Goal: Transaction & Acquisition: Purchase product/service

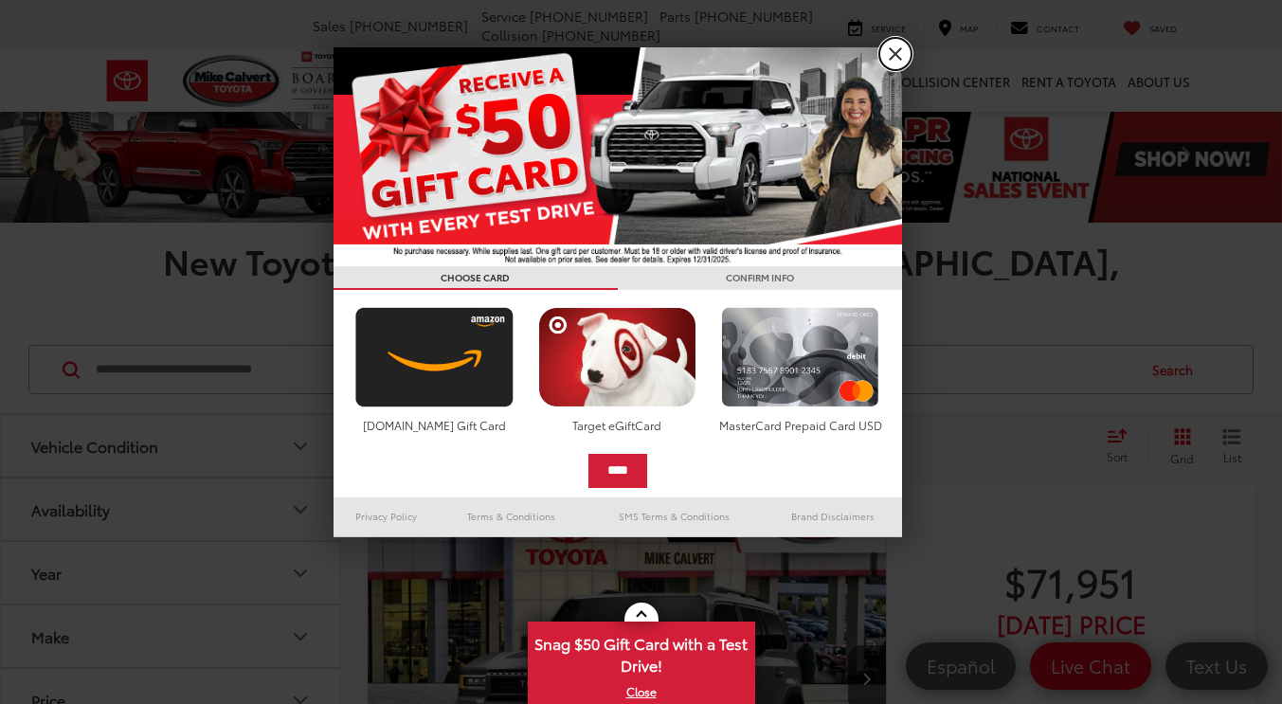
click at [890, 51] on link "X" at bounding box center [896, 54] width 32 height 32
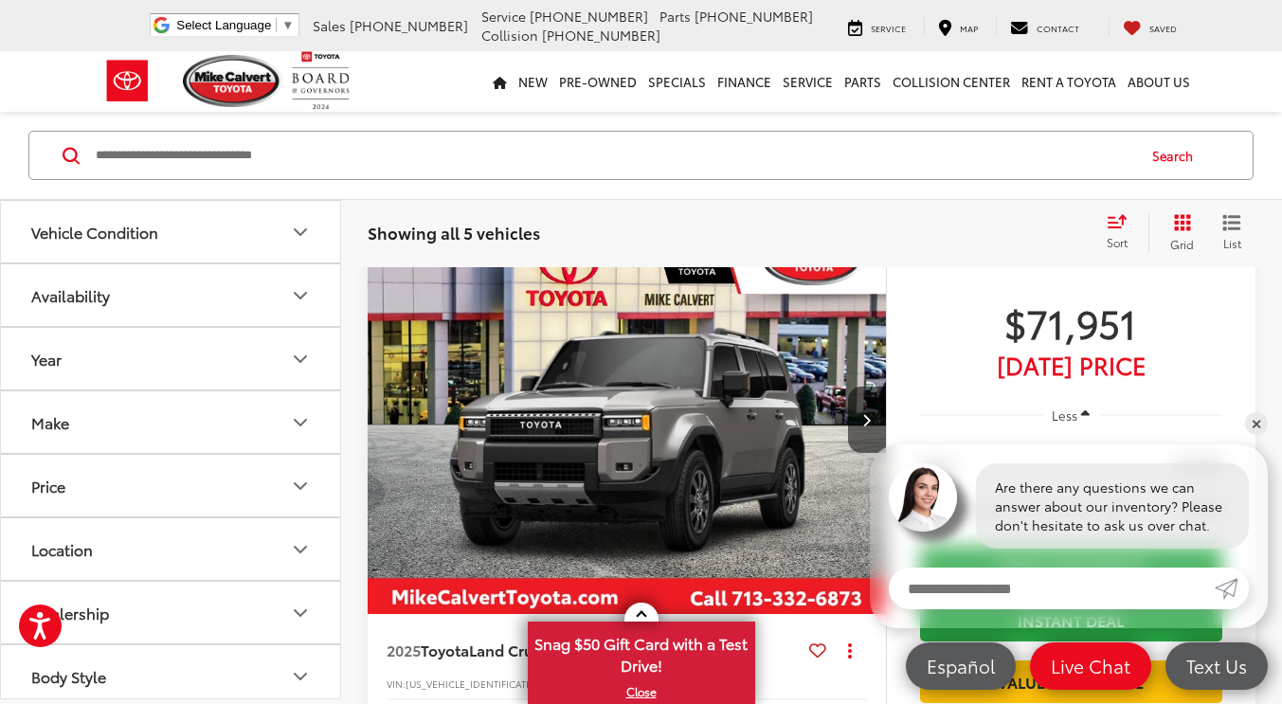
scroll to position [260, 0]
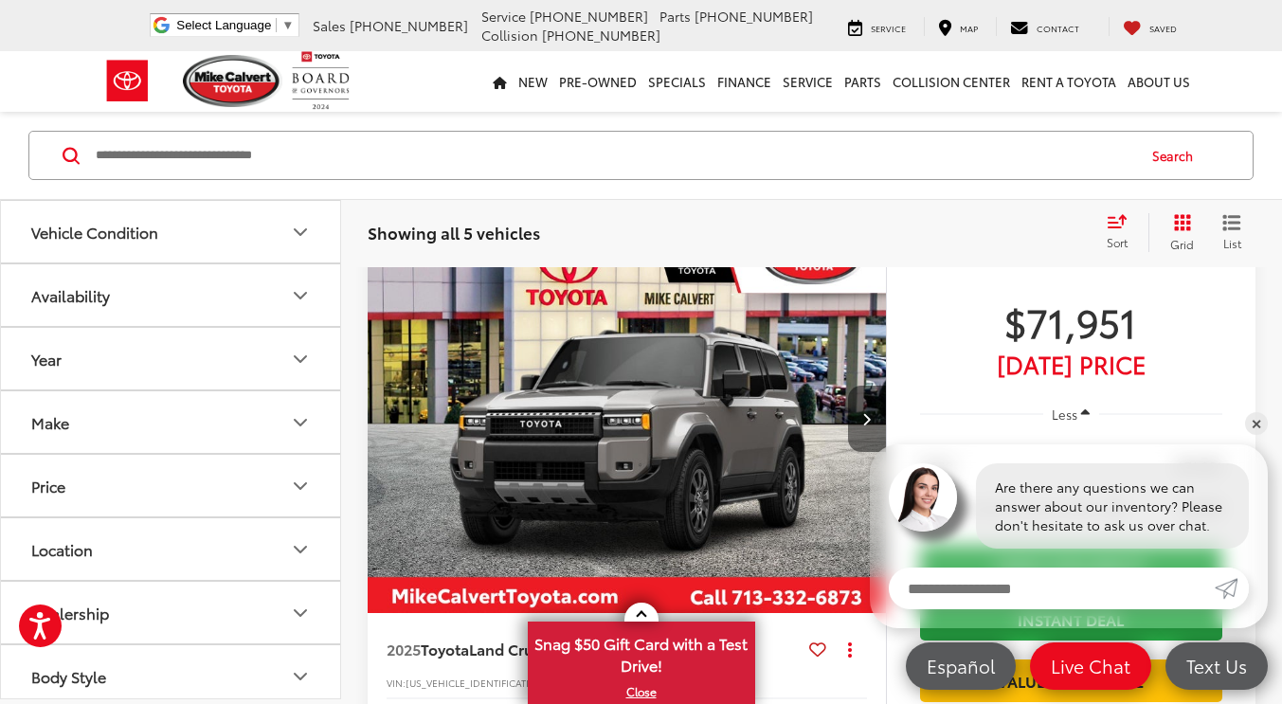
click at [866, 412] on icon "Next image" at bounding box center [867, 418] width 9 height 13
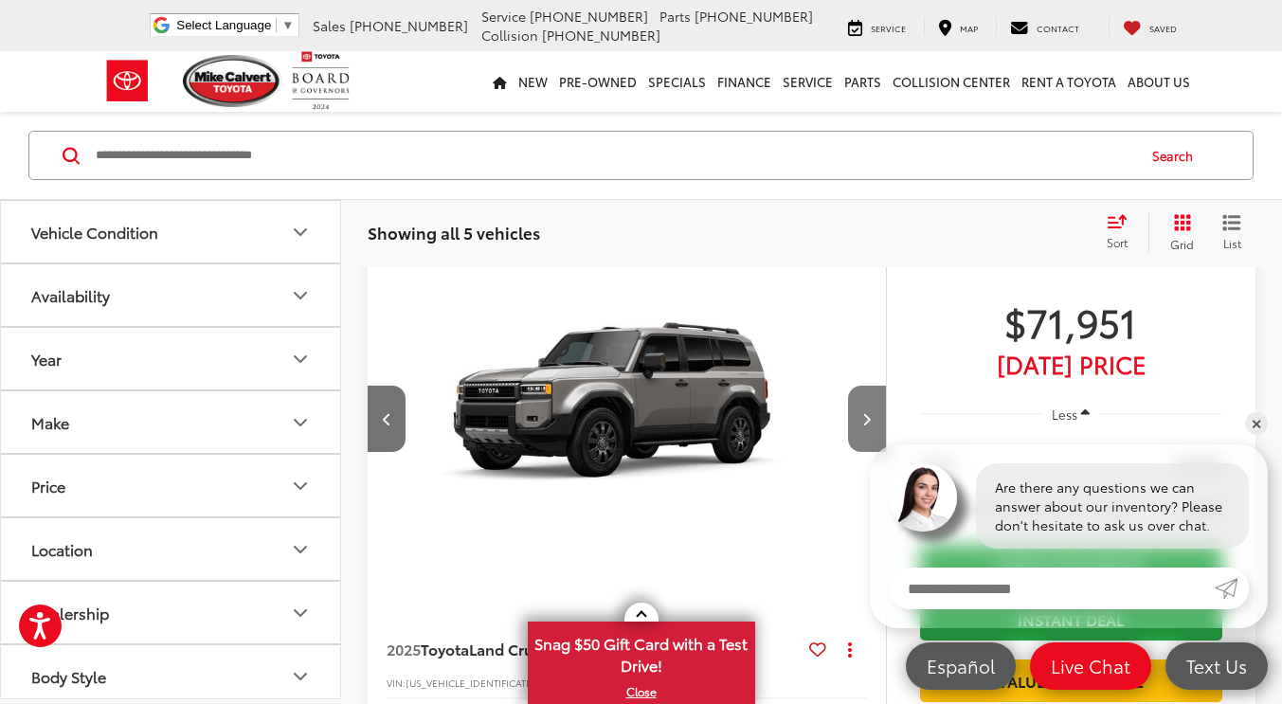
click at [866, 412] on icon "Next image" at bounding box center [867, 418] width 9 height 13
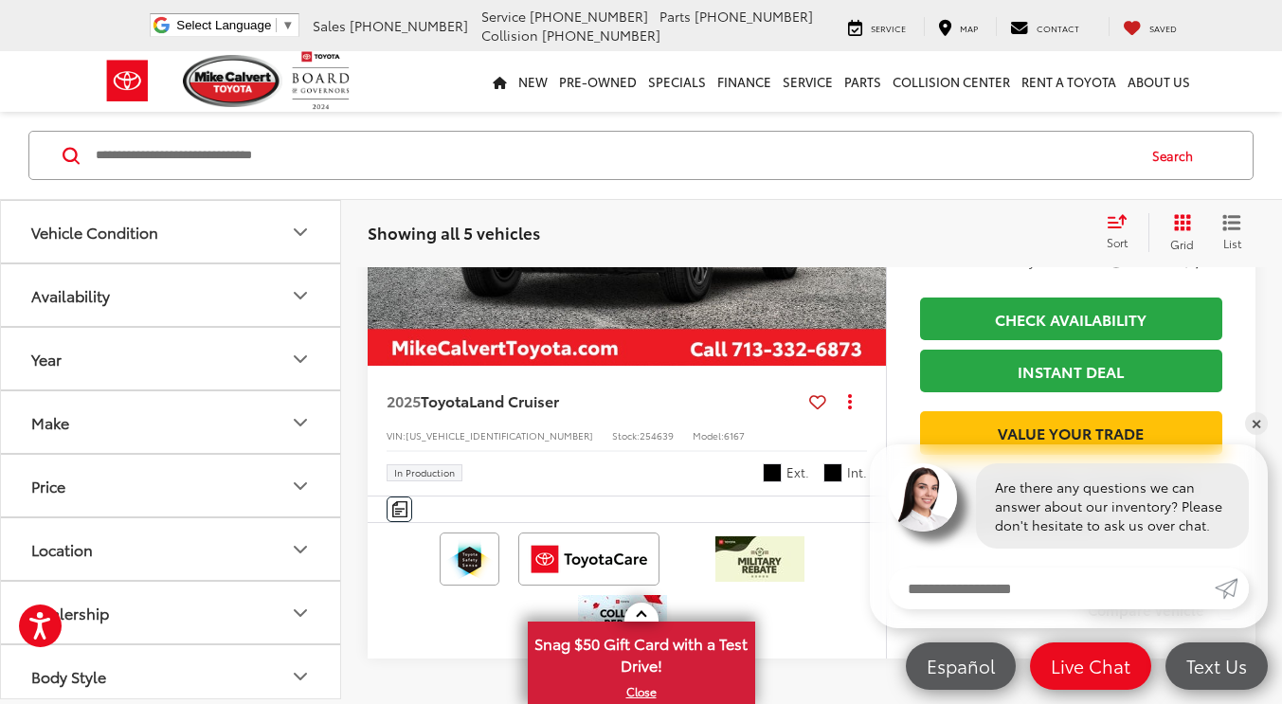
scroll to position [3581, 0]
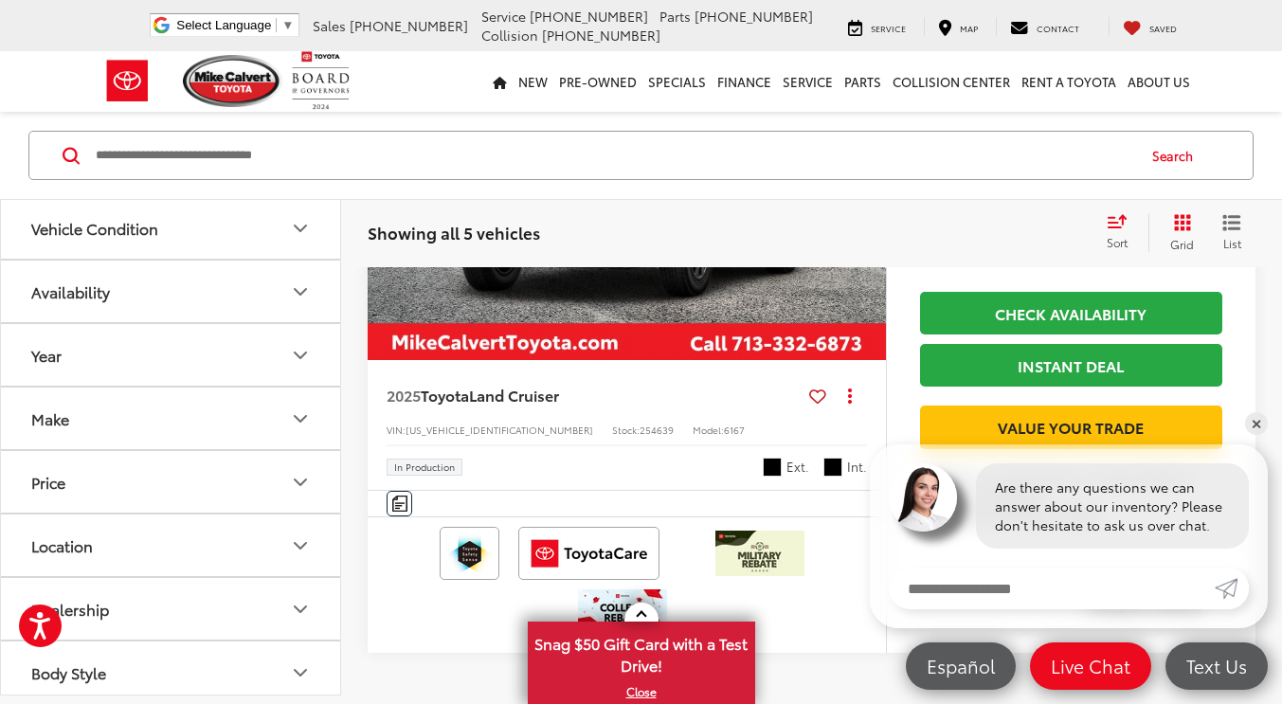
click at [861, 198] on button "Next image" at bounding box center [867, 165] width 38 height 66
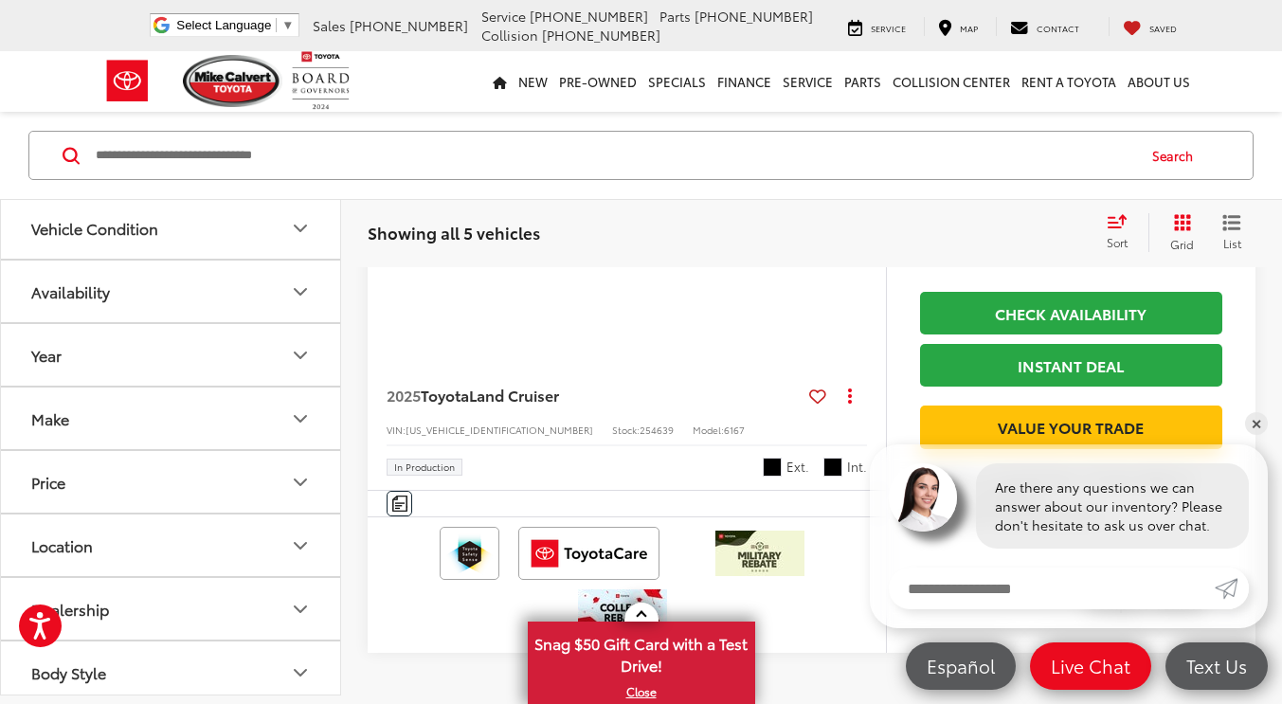
click at [861, 198] on button "Next image" at bounding box center [867, 165] width 38 height 66
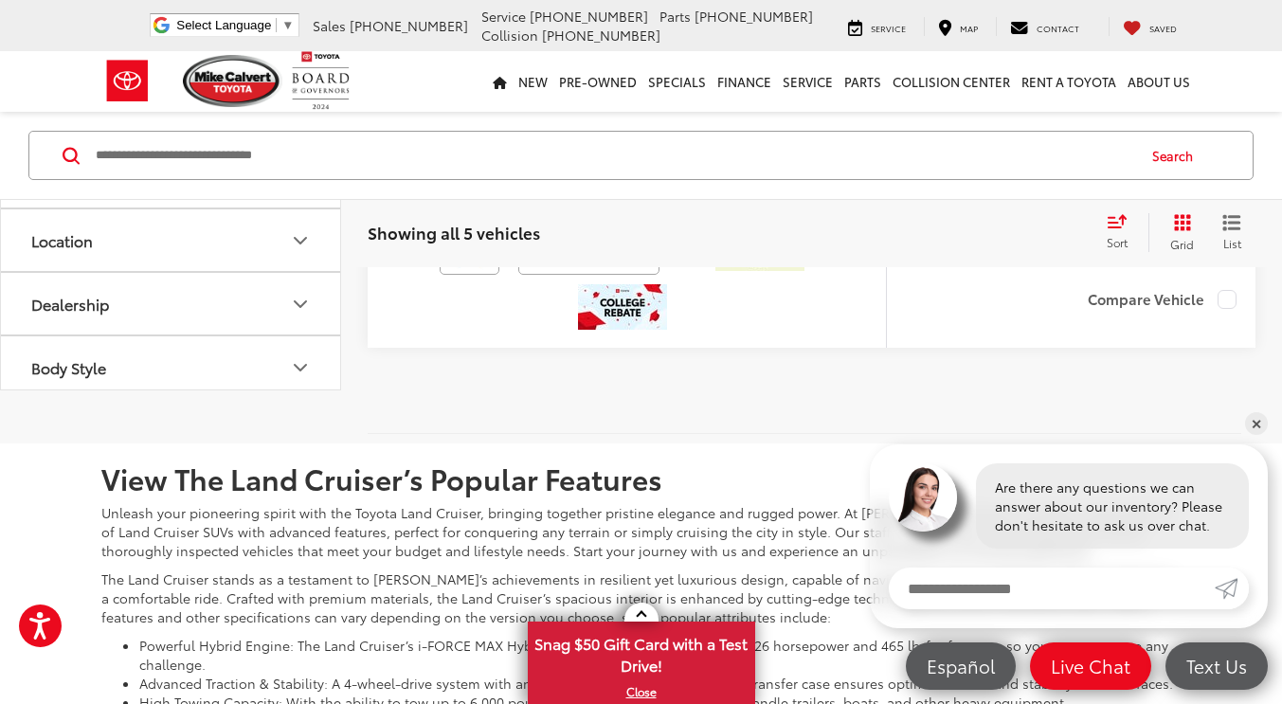
scroll to position [3887, 0]
click at [1263, 420] on link "✕" at bounding box center [1257, 423] width 23 height 23
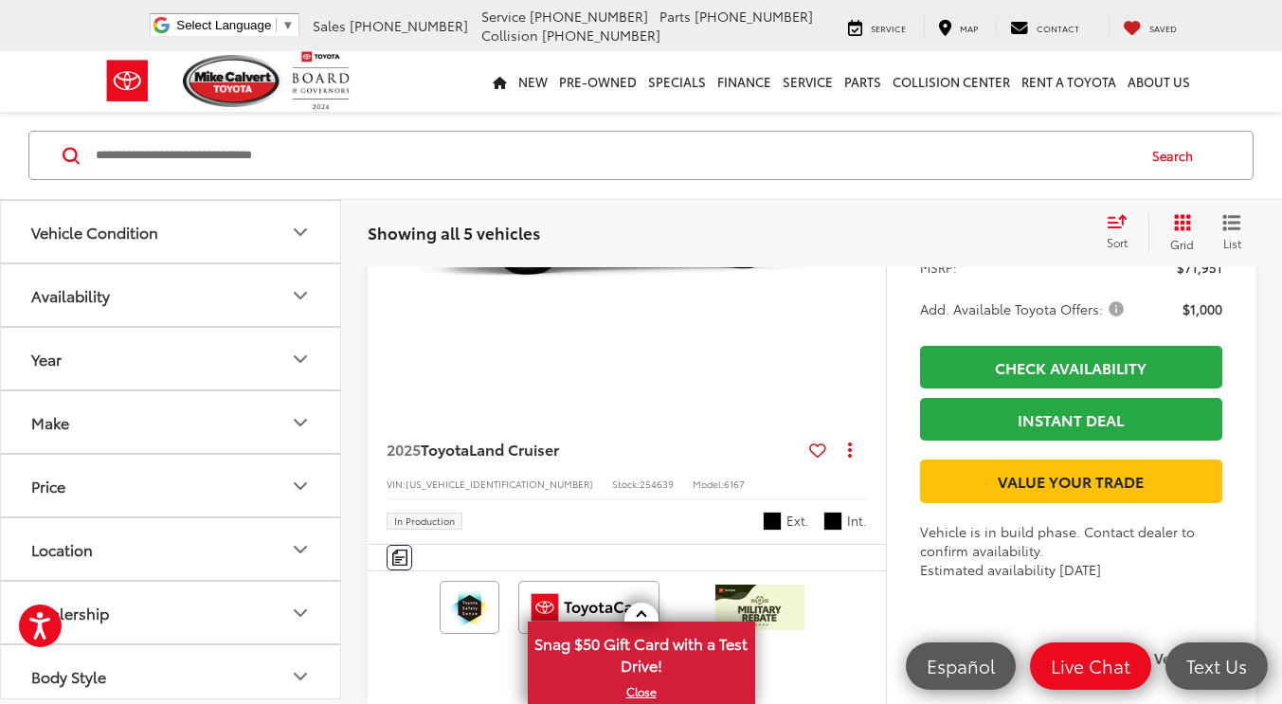
scroll to position [3526, 0]
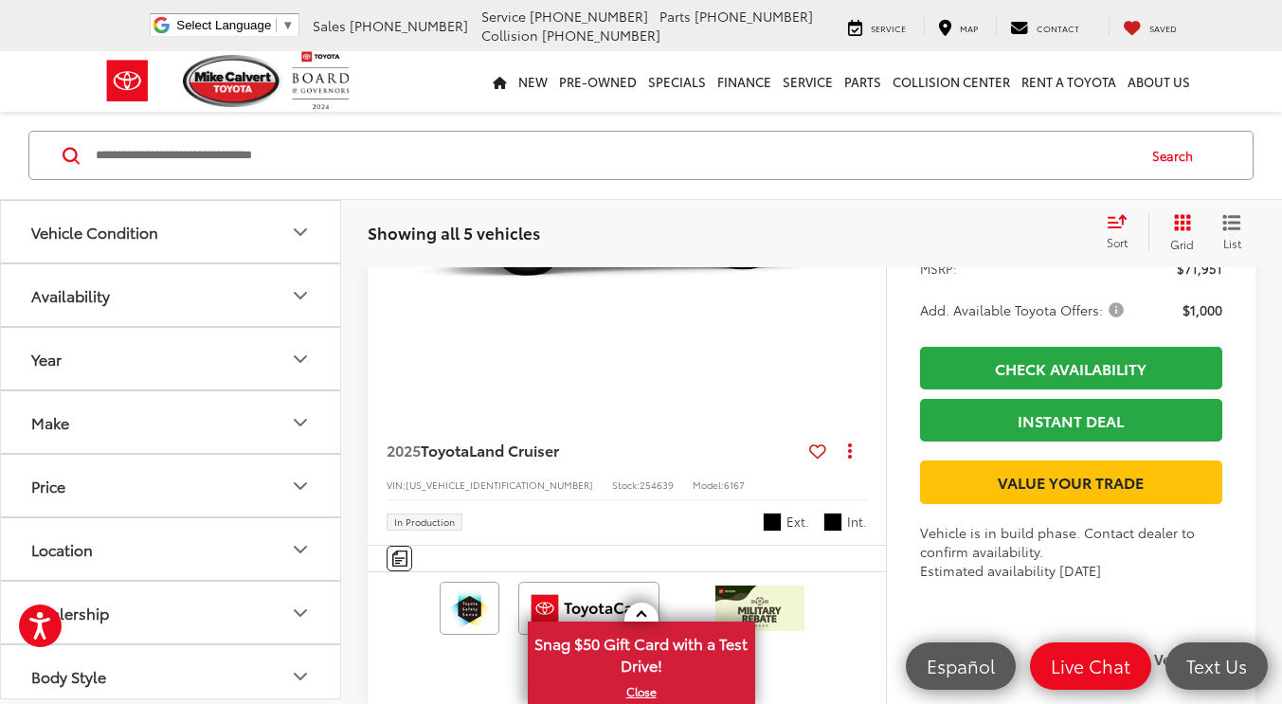
click at [868, 253] on button "Next image" at bounding box center [867, 220] width 38 height 66
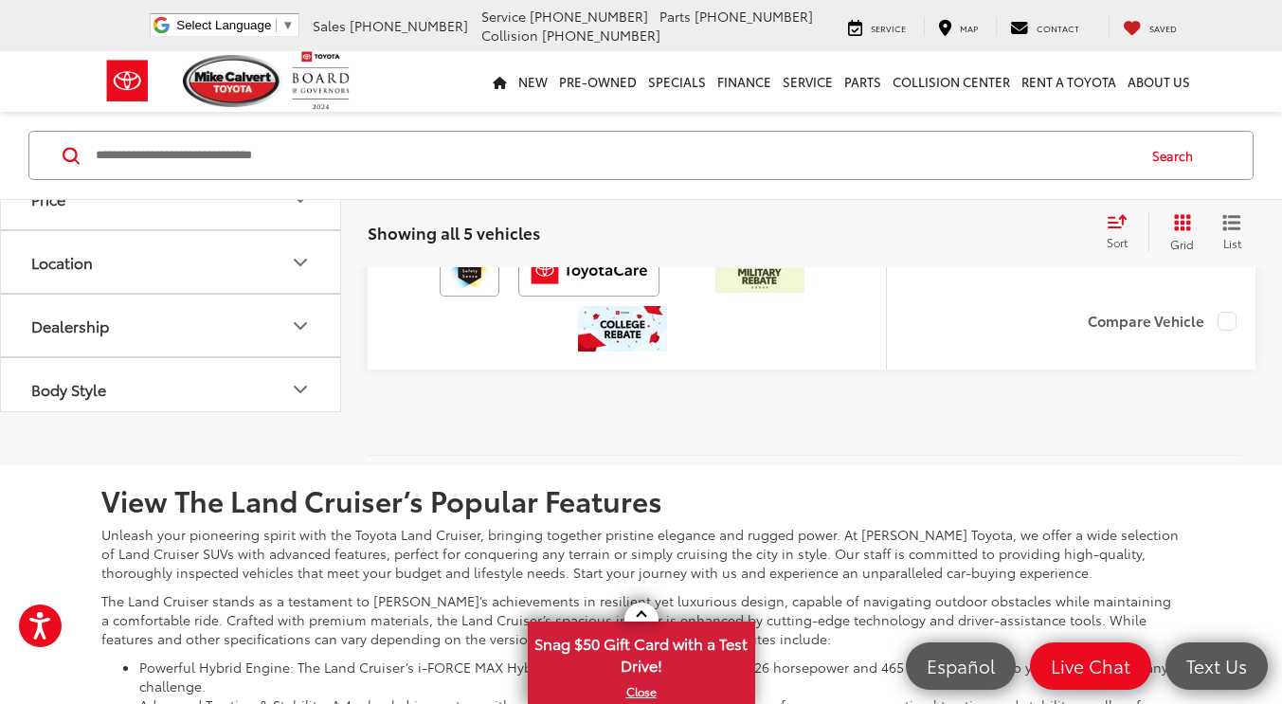
scroll to position [3879, 0]
